Goal: Transaction & Acquisition: Purchase product/service

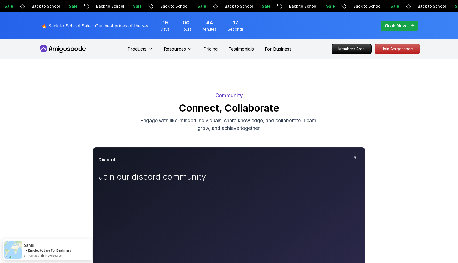
click at [398, 23] on p "Grab Now" at bounding box center [395, 25] width 21 height 7
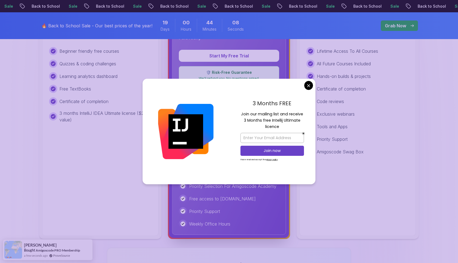
scroll to position [219, 0]
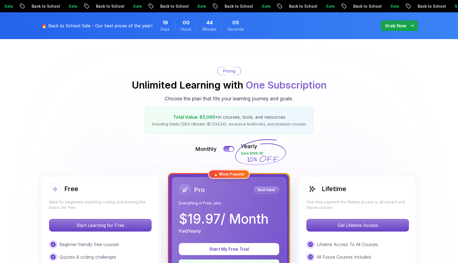
scroll to position [0, 0]
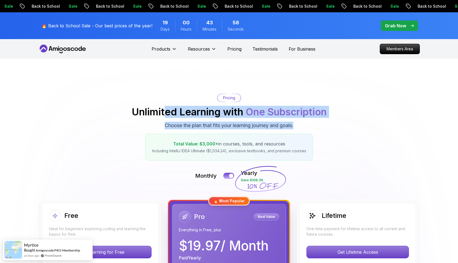
drag, startPoint x: 165, startPoint y: 109, endPoint x: 302, endPoint y: 127, distance: 138.7
click at [304, 126] on div "Pricing Unlimited Learning with One Subscription Choose the plan that fits your…" at bounding box center [229, 127] width 382 height 67
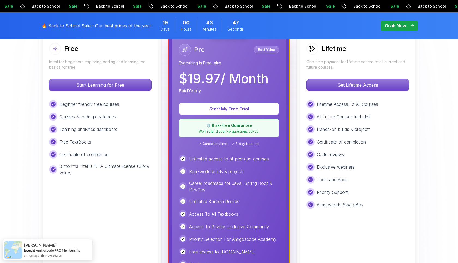
scroll to position [159, 0]
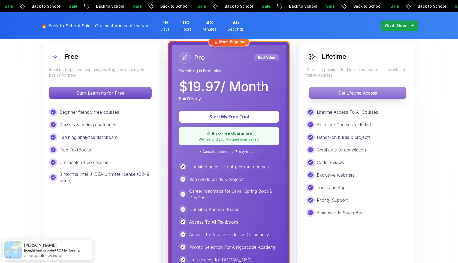
click at [366, 94] on p "Get Lifetime Access" at bounding box center [357, 92] width 97 height 11
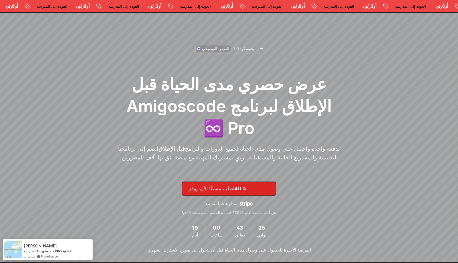
scroll to position [24, 0]
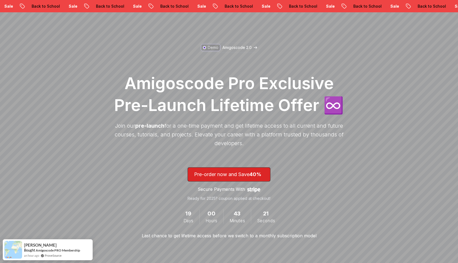
click at [290, 50] on div "Demo Amigoscode 2.0 Amigoscode Pro Exclusive Pre-Launch Lifetime Offer ♾️ Join …" at bounding box center [229, 141] width 235 height 196
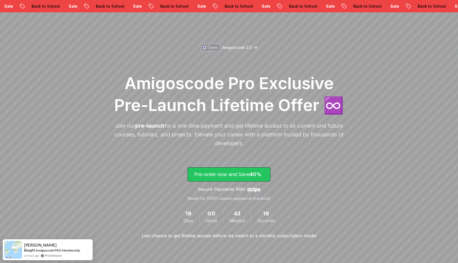
click at [243, 176] on p "Pre-order now and Save 40%" at bounding box center [229, 174] width 70 height 8
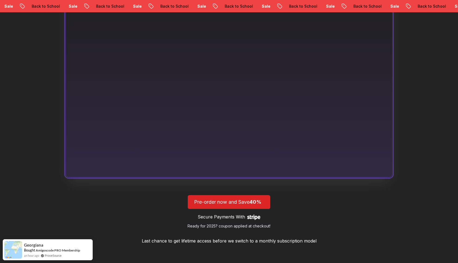
scroll to position [336, 0]
